Goal: Information Seeking & Learning: Learn about a topic

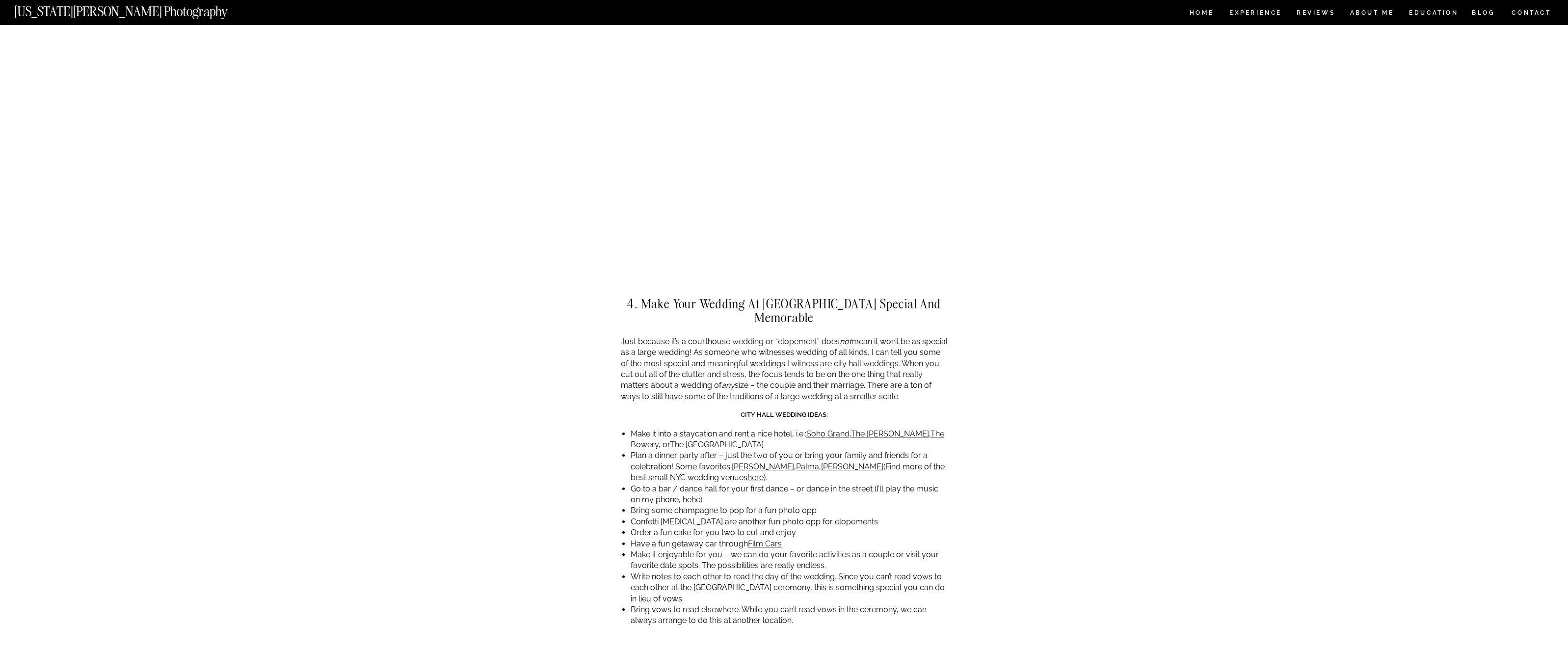
scroll to position [2255, 0]
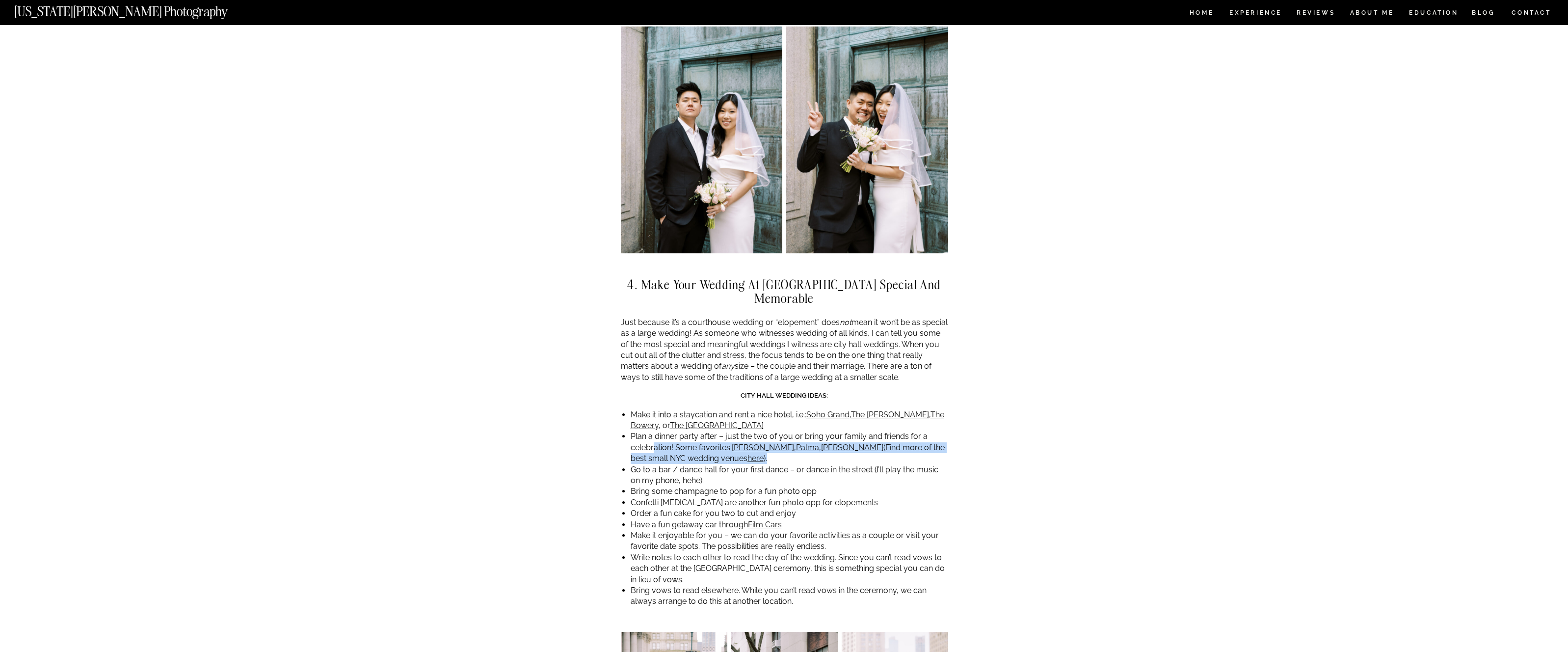
drag, startPoint x: 706, startPoint y: 432, endPoint x: 991, endPoint y: 396, distance: 287.3
click at [654, 431] on li "Plan a dinner party after – just the two of you or bring your family and friend…" at bounding box center [789, 447] width 318 height 33
click at [749, 442] on link "[PERSON_NAME]" at bounding box center [763, 447] width 63 height 9
click at [796, 442] on link "Palma" at bounding box center [807, 447] width 23 height 9
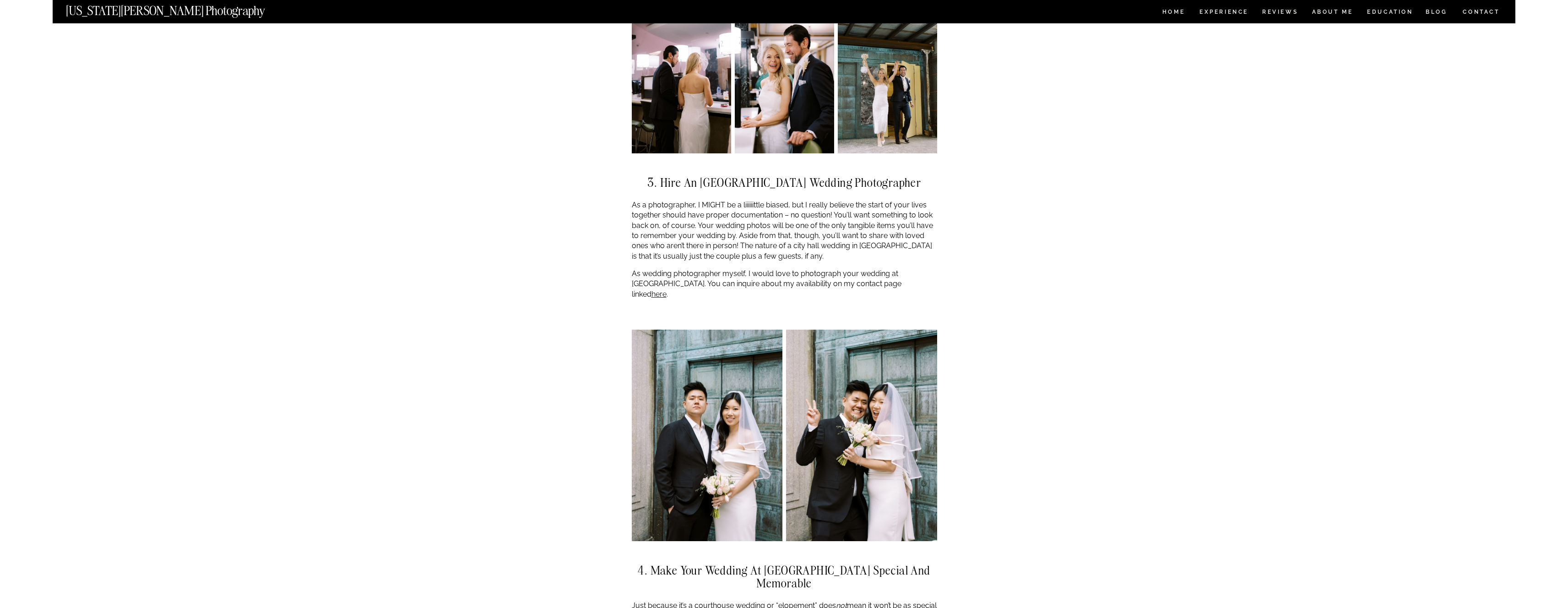
scroll to position [1839, 0]
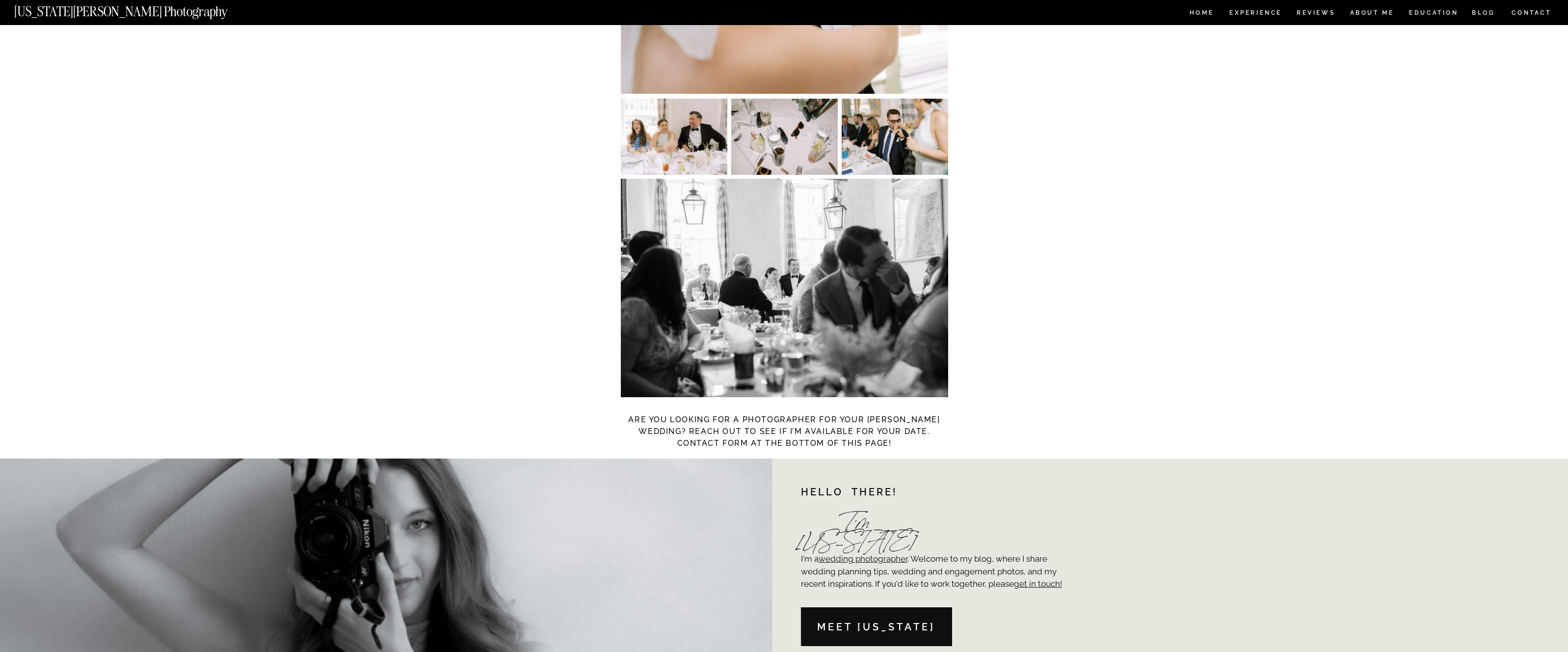
scroll to position [5735, 0]
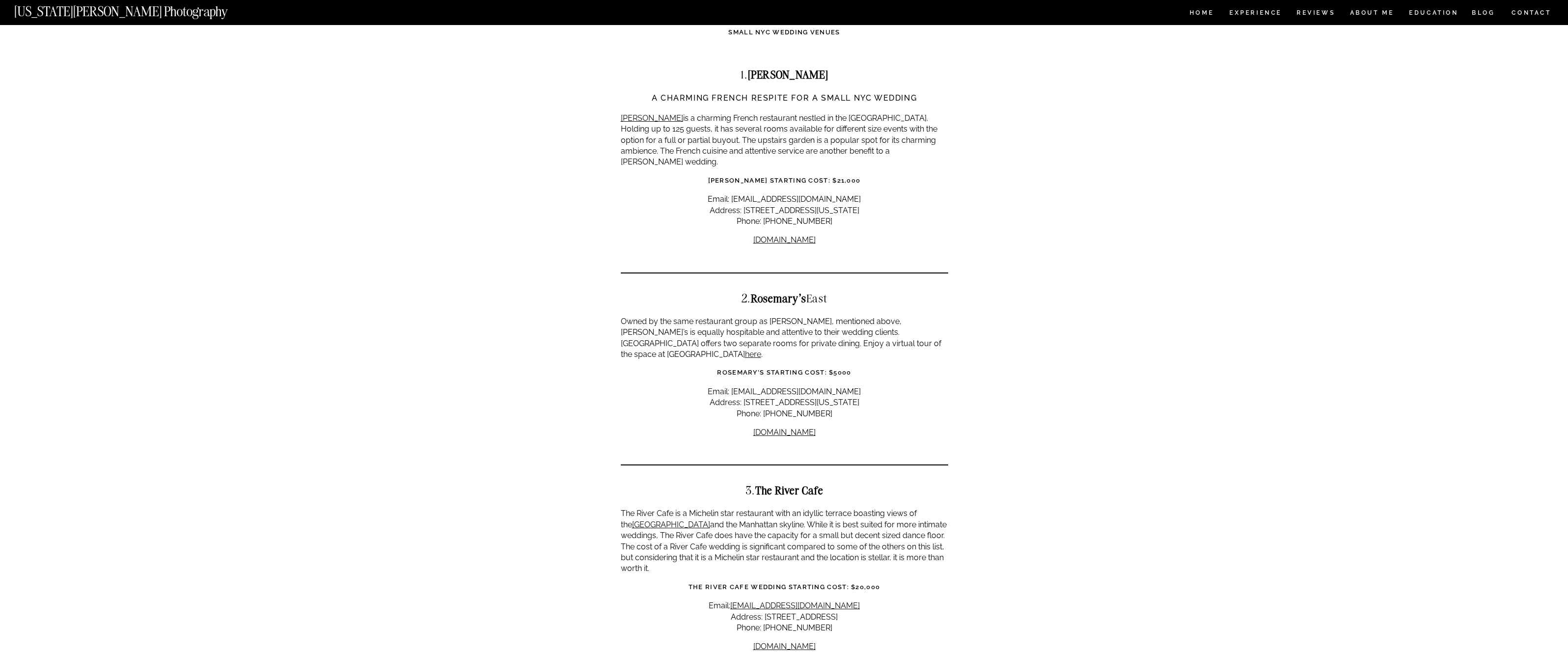
scroll to position [616, 0]
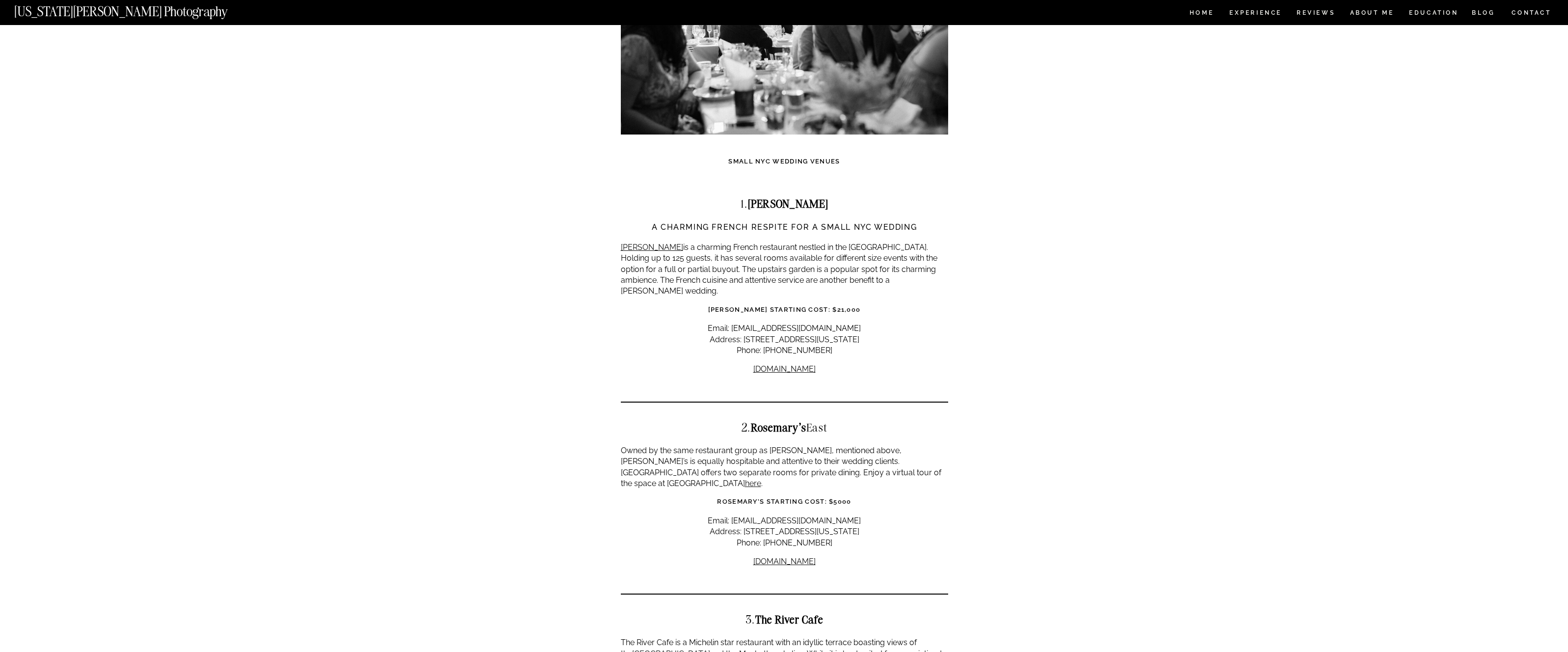
click at [705, 446] on p "Owned by the same restaurant group as Bobo, mentioned above, Rosemary’s is equa…" at bounding box center [784, 467] width 328 height 44
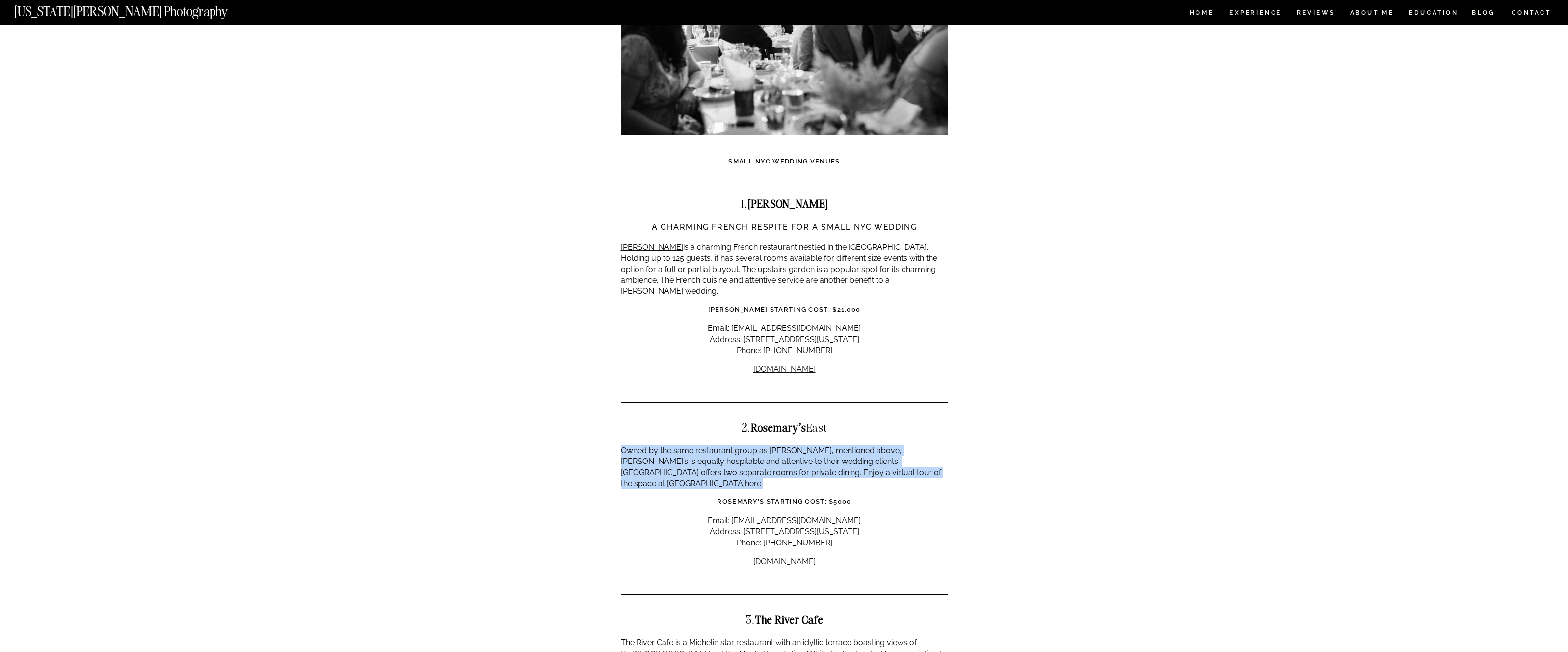
click at [705, 446] on p "Owned by the same restaurant group as Bobo, mentioned above, Rosemary’s is equa…" at bounding box center [784, 467] width 328 height 44
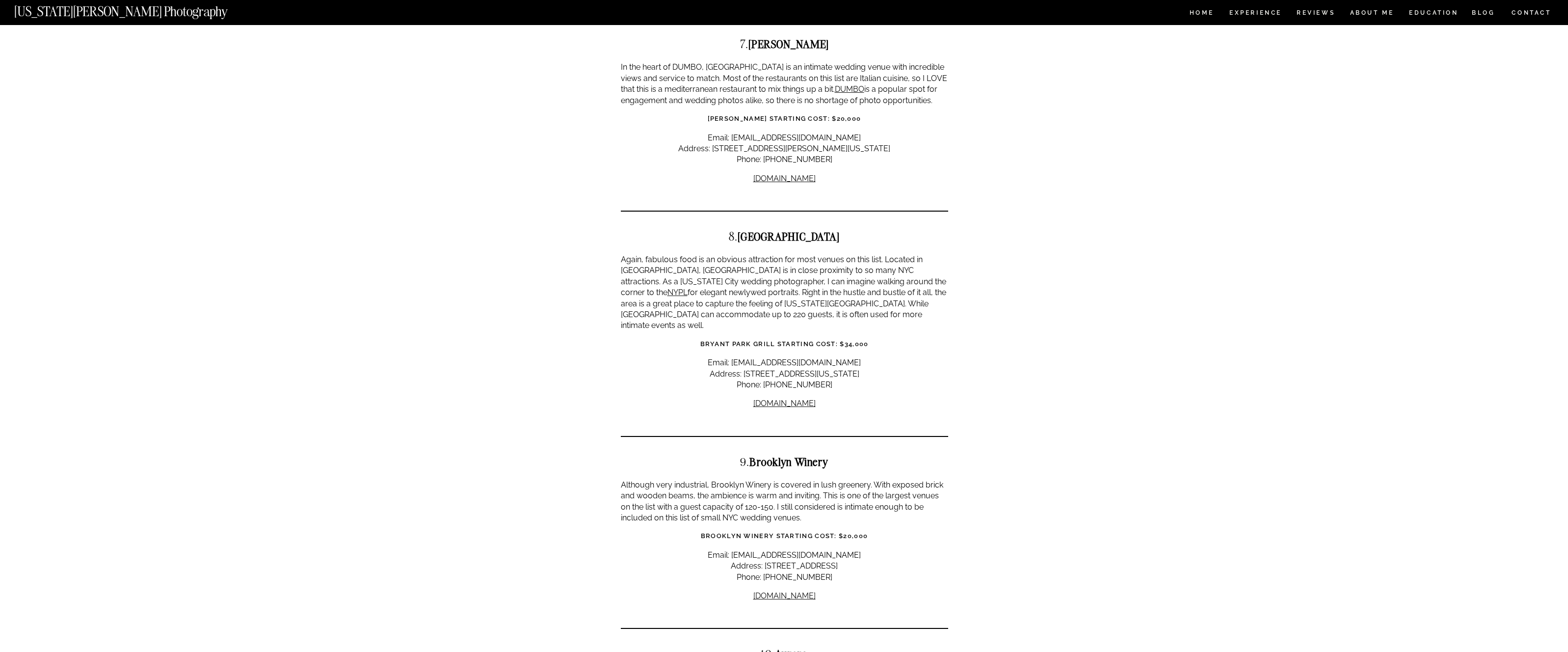
scroll to position [2296, 0]
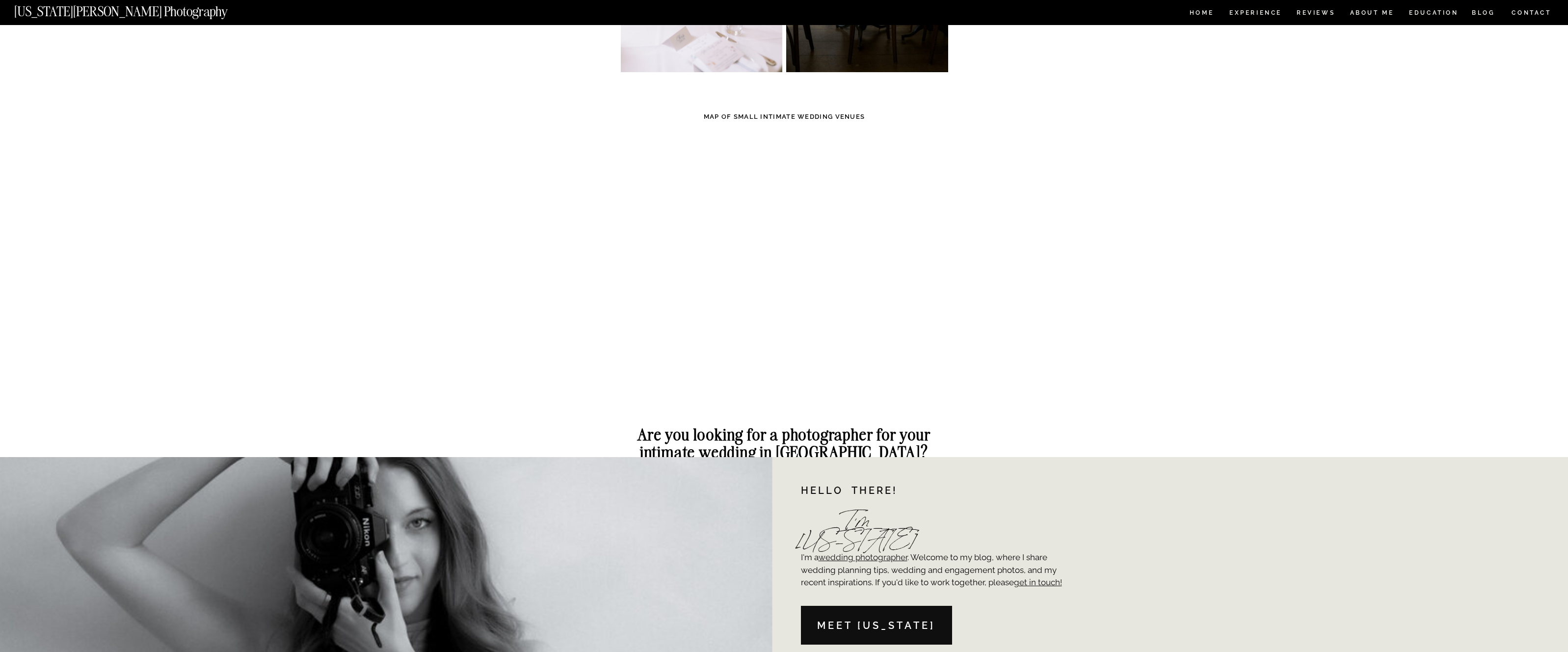
scroll to position [3124, 0]
